Goal: Check status

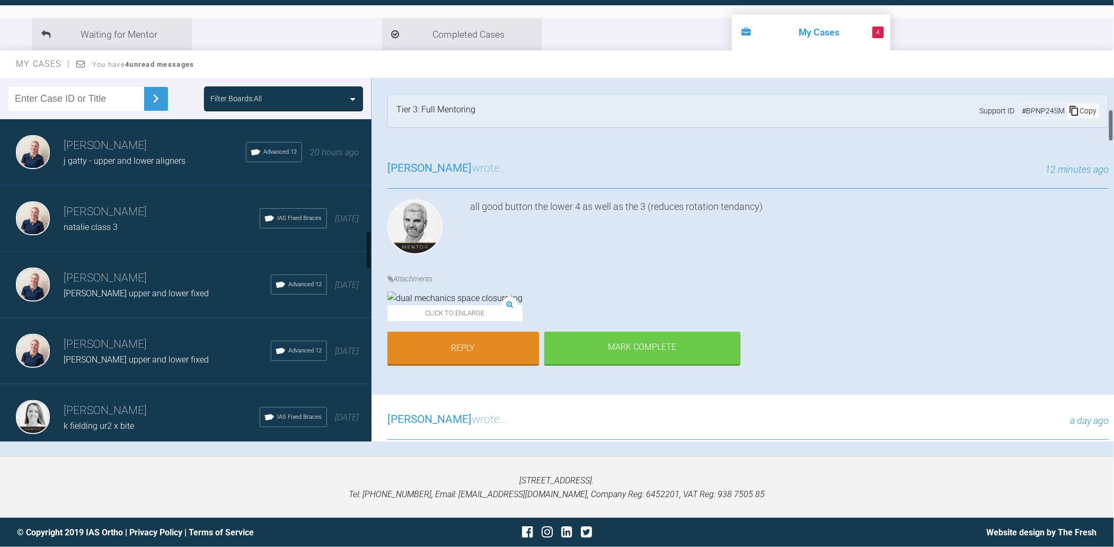
scroll to position [353, 0]
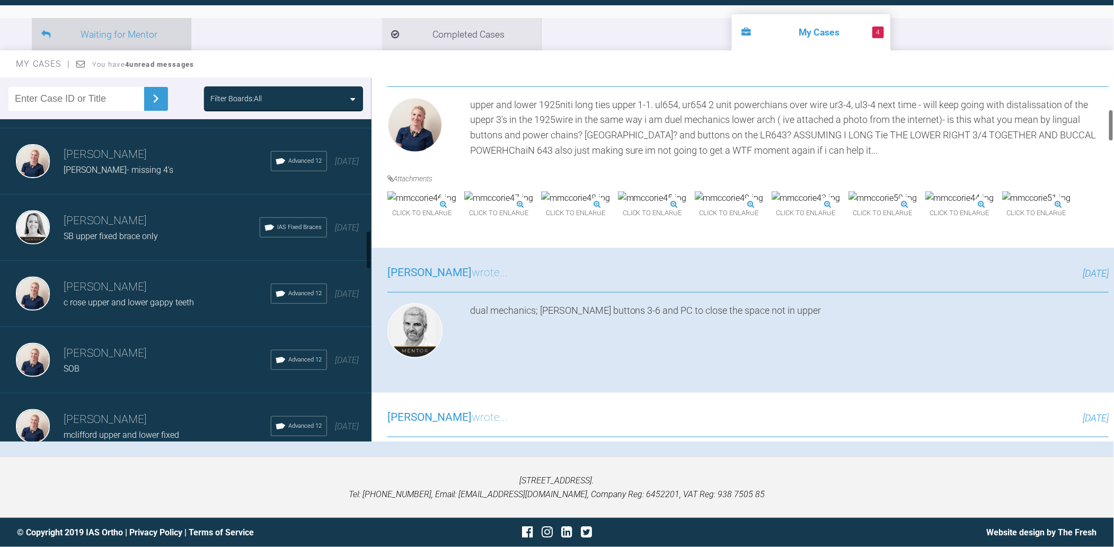
click at [94, 39] on li "Waiting for Mentor" at bounding box center [111, 34] width 159 height 32
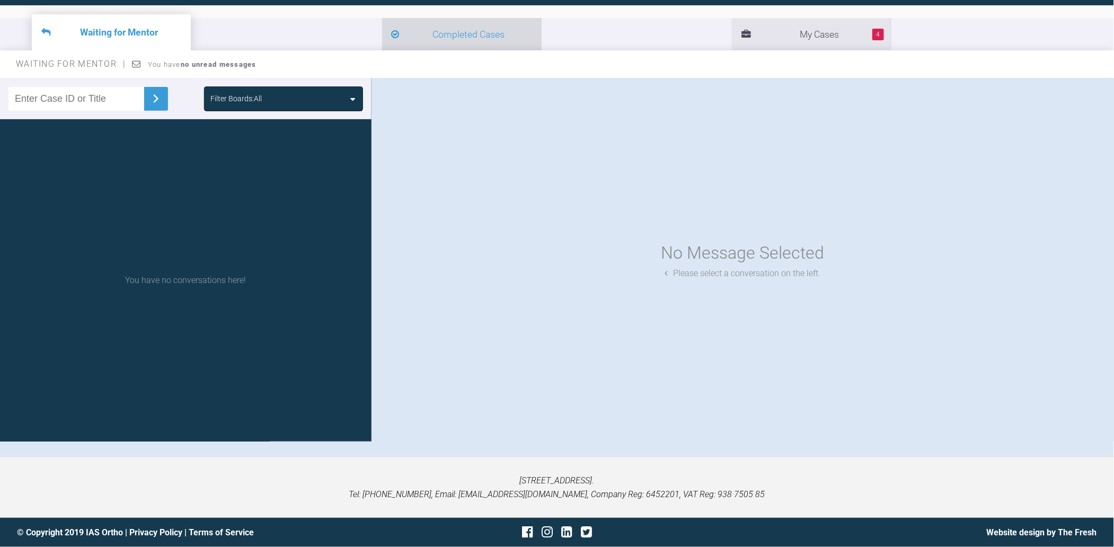
click at [382, 35] on li "Completed Cases" at bounding box center [461, 34] width 159 height 32
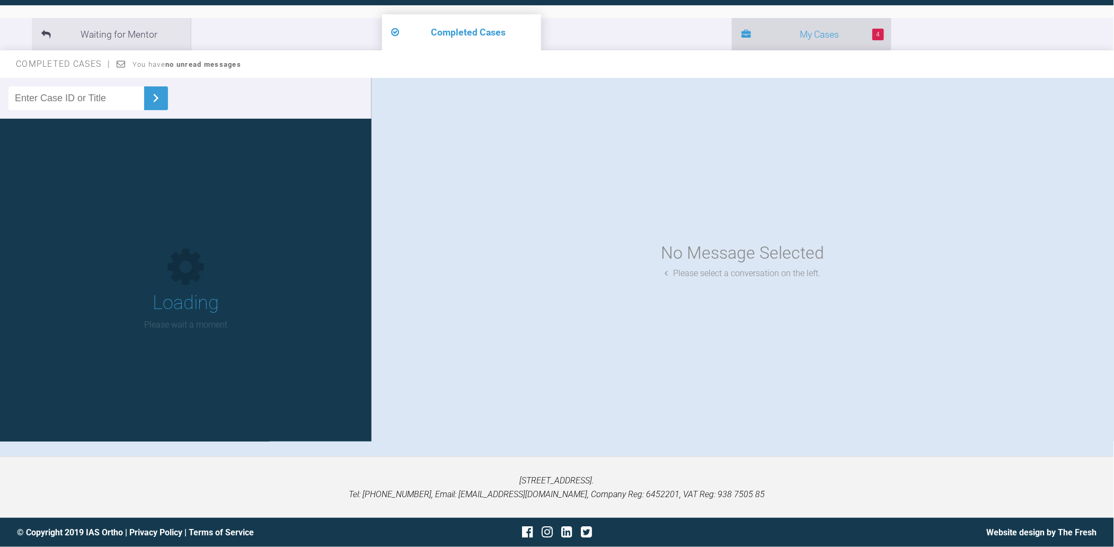
click at [742, 36] on icon at bounding box center [747, 35] width 10 height 10
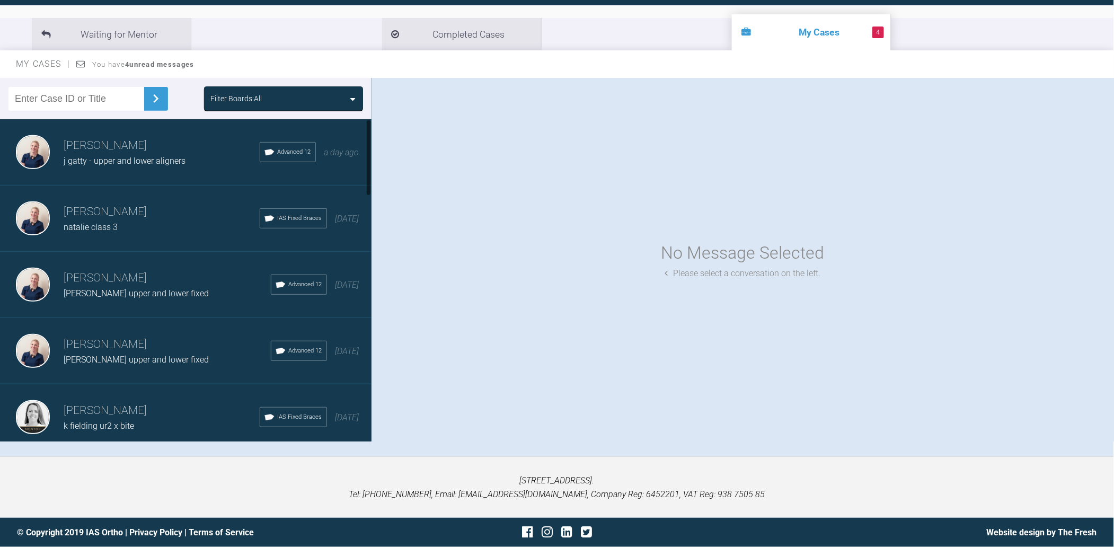
click at [138, 156] on span "j gatty - upper and lower aligners" at bounding box center [125, 161] width 122 height 10
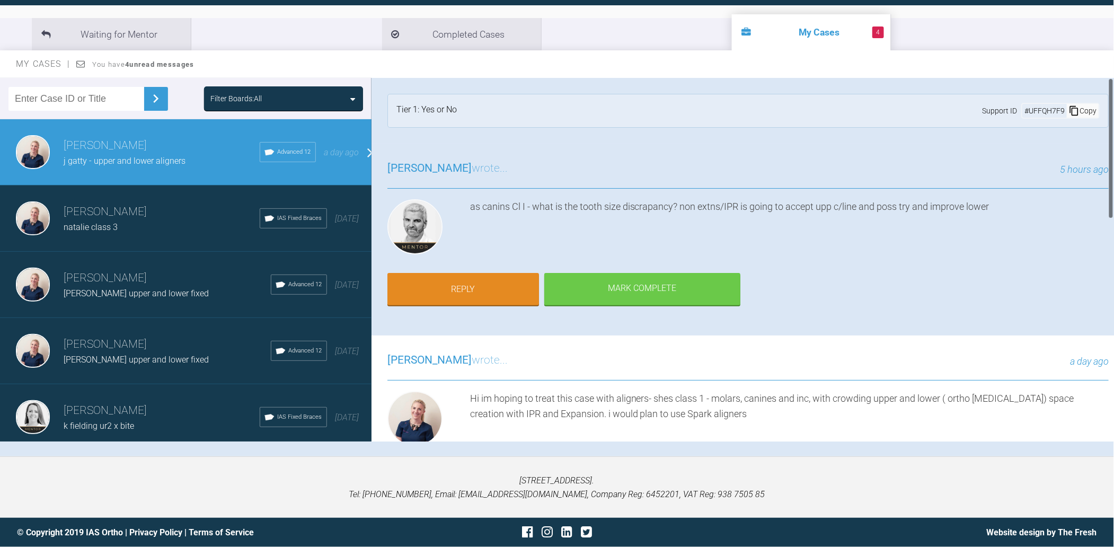
scroll to position [39, 0]
